Goal: Task Accomplishment & Management: Manage account settings

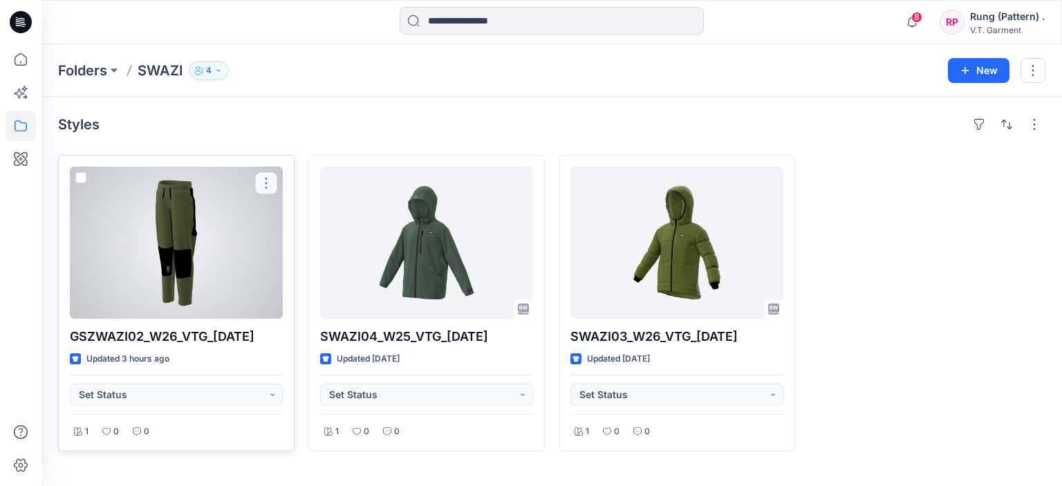
click at [272, 185] on button "button" at bounding box center [266, 183] width 22 height 22
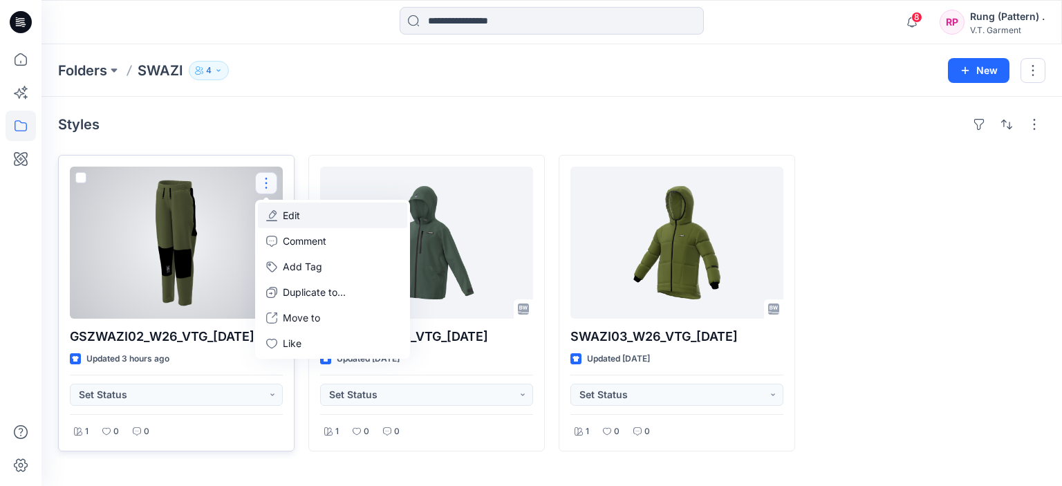
click at [297, 220] on p "Edit" at bounding box center [291, 215] width 17 height 15
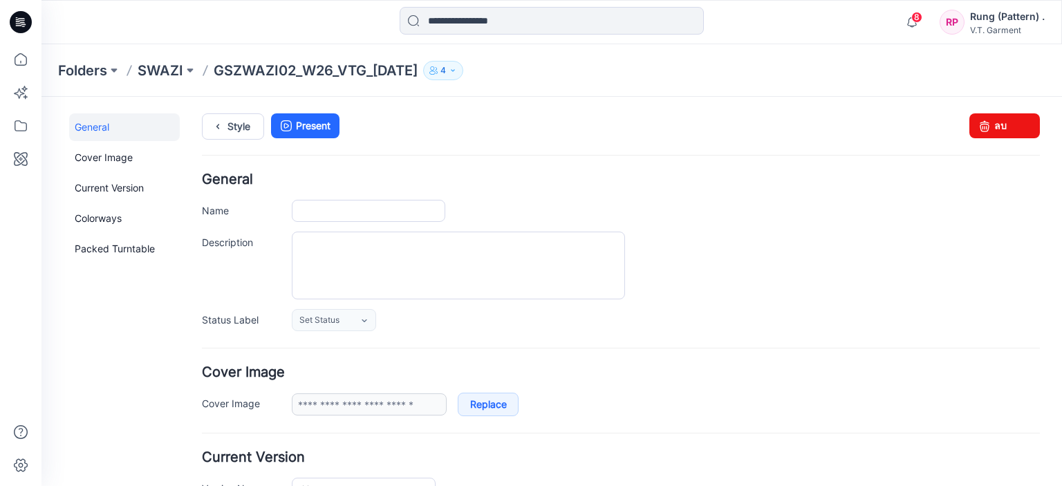
type input "**********"
drag, startPoint x: 986, startPoint y: 124, endPoint x: 651, endPoint y: 164, distance: 337.0
click at [986, 124] on link "ลบ" at bounding box center [1004, 125] width 71 height 25
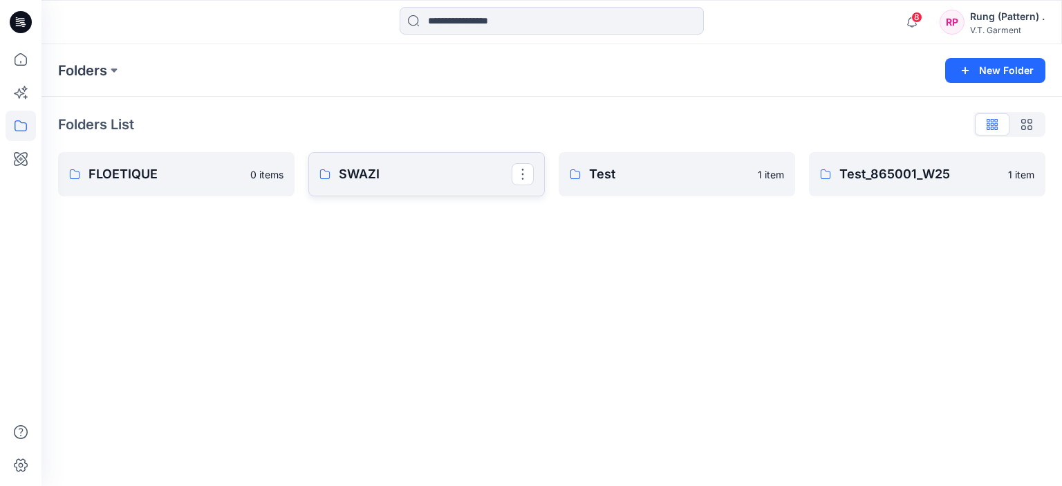
click at [415, 182] on p "SWAZI" at bounding box center [425, 174] width 173 height 19
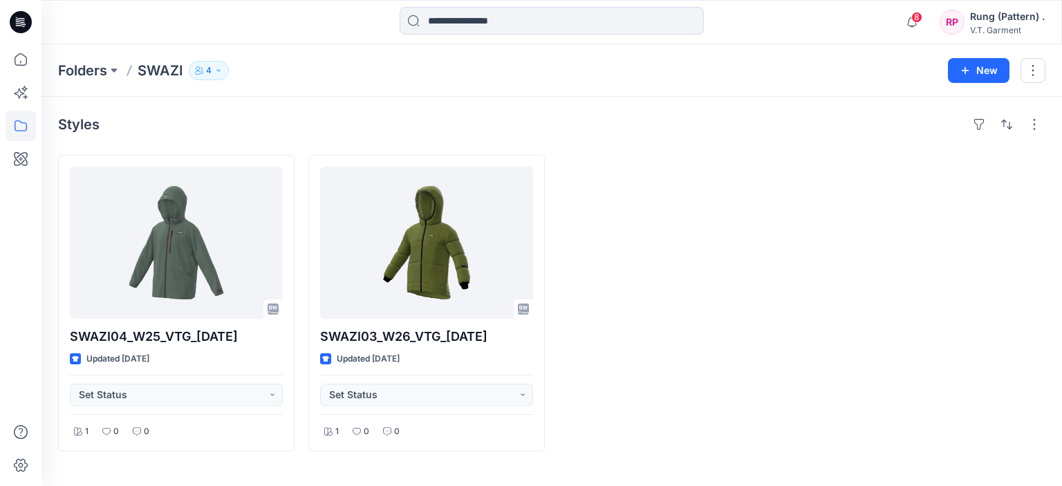
click at [697, 326] on div at bounding box center [677, 303] width 236 height 297
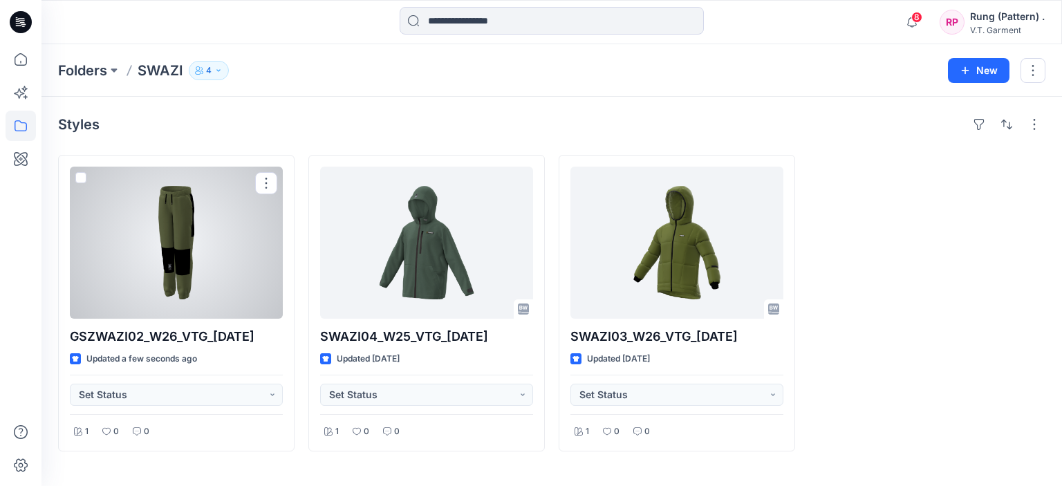
click at [211, 225] on div at bounding box center [176, 243] width 213 height 152
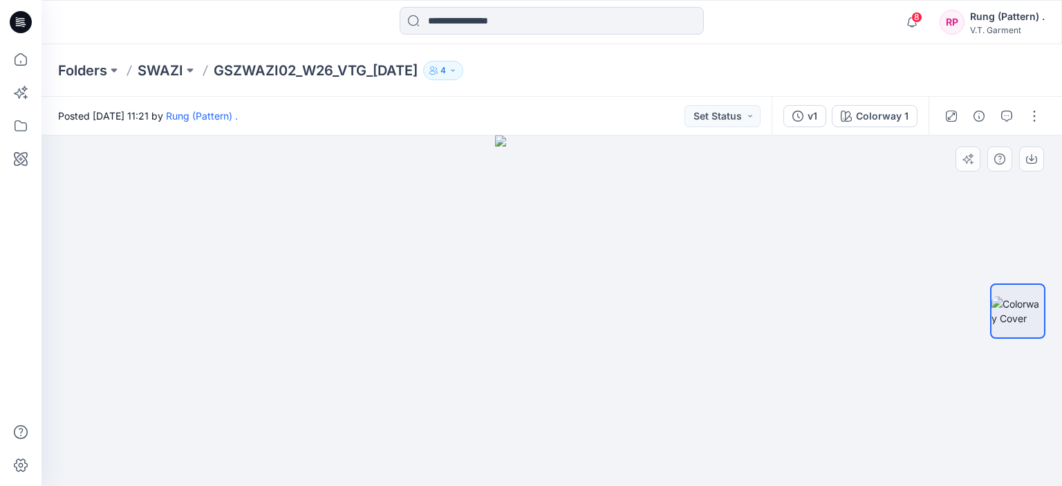
click at [834, 333] on div at bounding box center [551, 310] width 1020 height 350
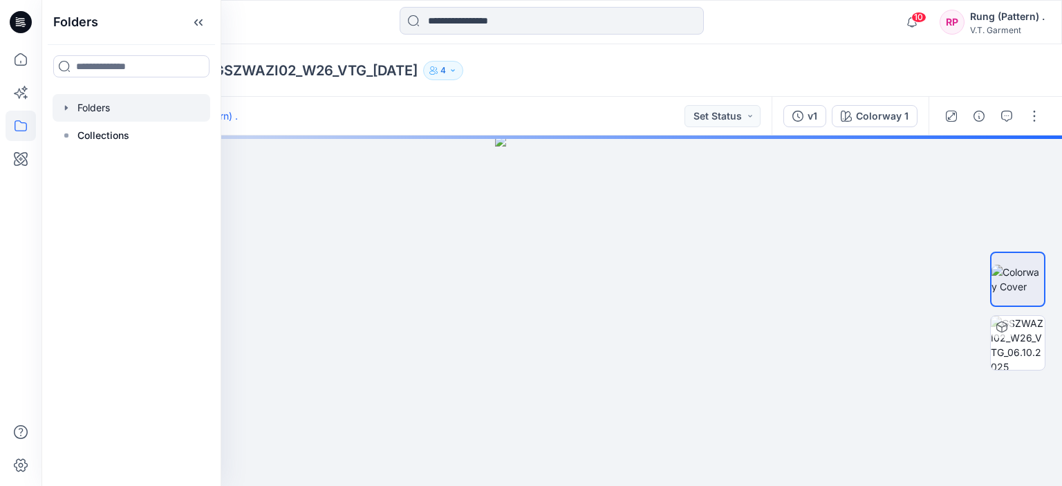
click at [104, 106] on div at bounding box center [132, 108] width 158 height 28
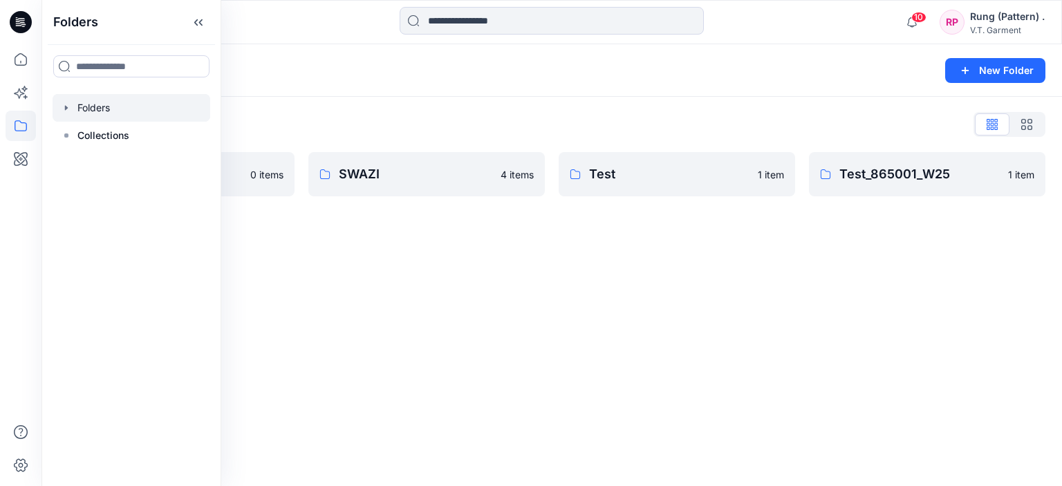
click at [318, 284] on div "Folders New Folder Folders List FLOETIQUE 0 items SWAZI 4 items Test 1 item Tes…" at bounding box center [551, 265] width 1020 height 442
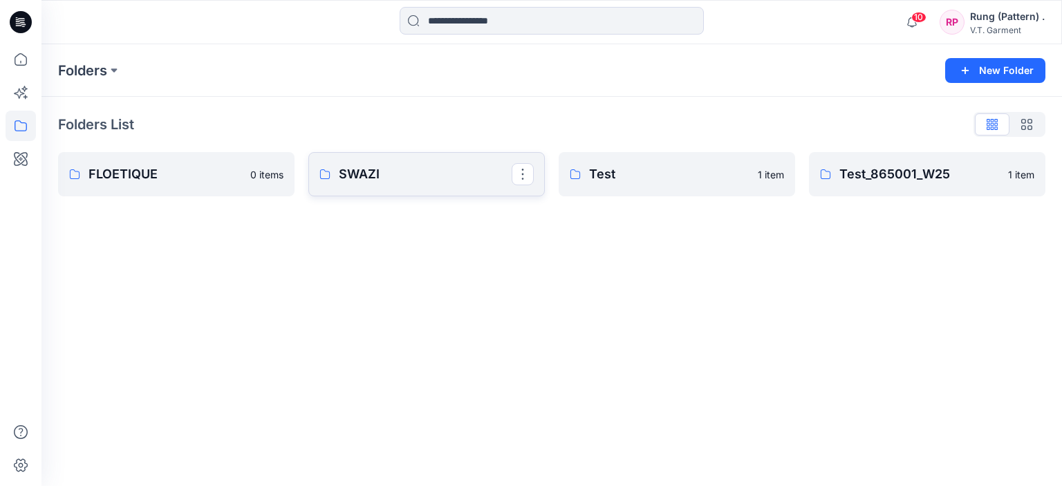
click at [357, 177] on p "SWAZI" at bounding box center [425, 174] width 173 height 19
